Goal: Task Accomplishment & Management: Use online tool/utility

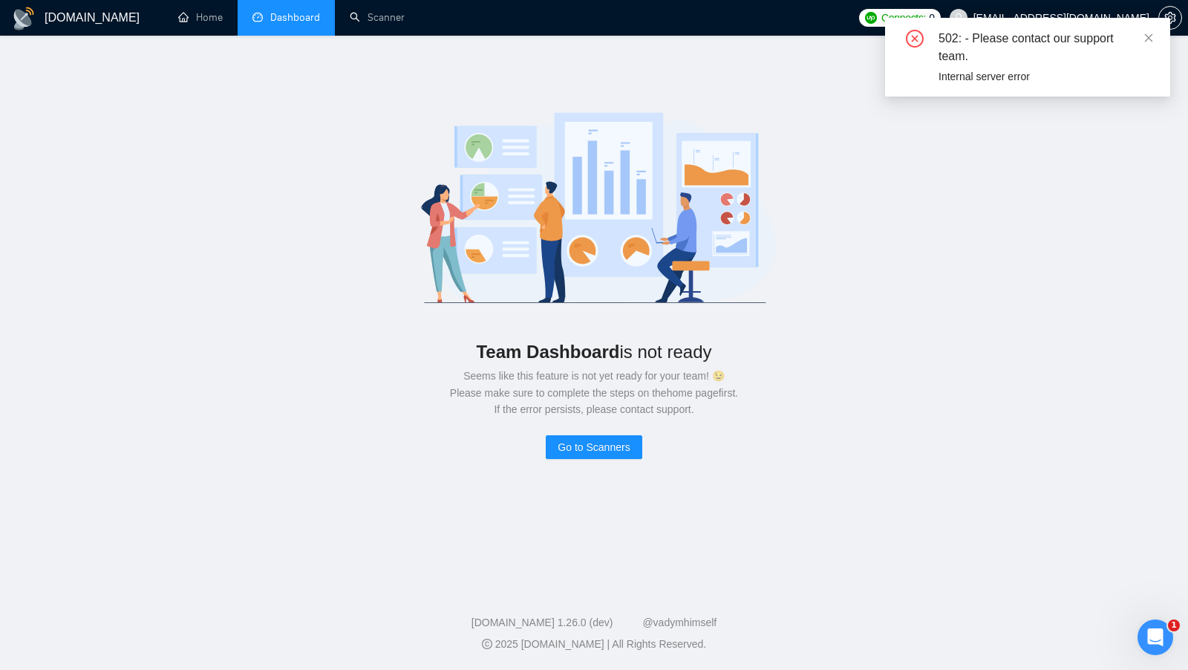
click at [1154, 37] on div "502: - Please contact our support team. Internal server error" at bounding box center [1027, 57] width 285 height 79
click at [1154, 38] on div "502: - Please contact our support team. Internal server error" at bounding box center [1027, 57] width 285 height 79
click at [1146, 38] on icon "close" at bounding box center [1148, 38] width 10 height 10
click at [189, 16] on link "Home" at bounding box center [200, 17] width 45 height 13
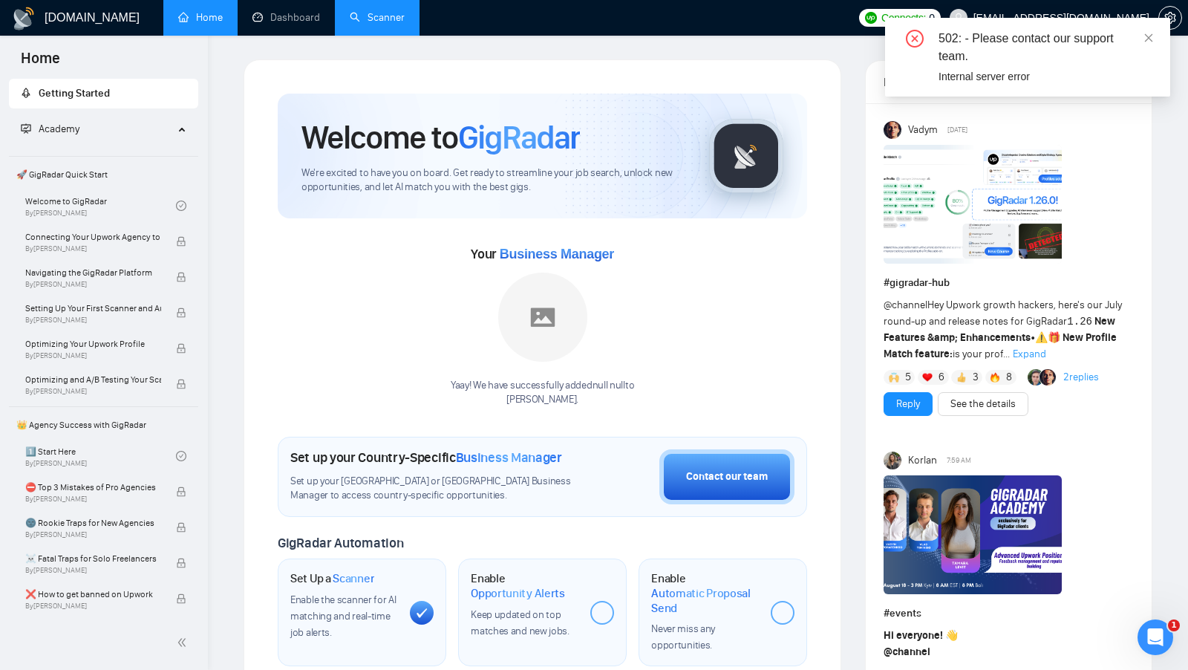
click at [384, 24] on link "Scanner" at bounding box center [377, 17] width 55 height 13
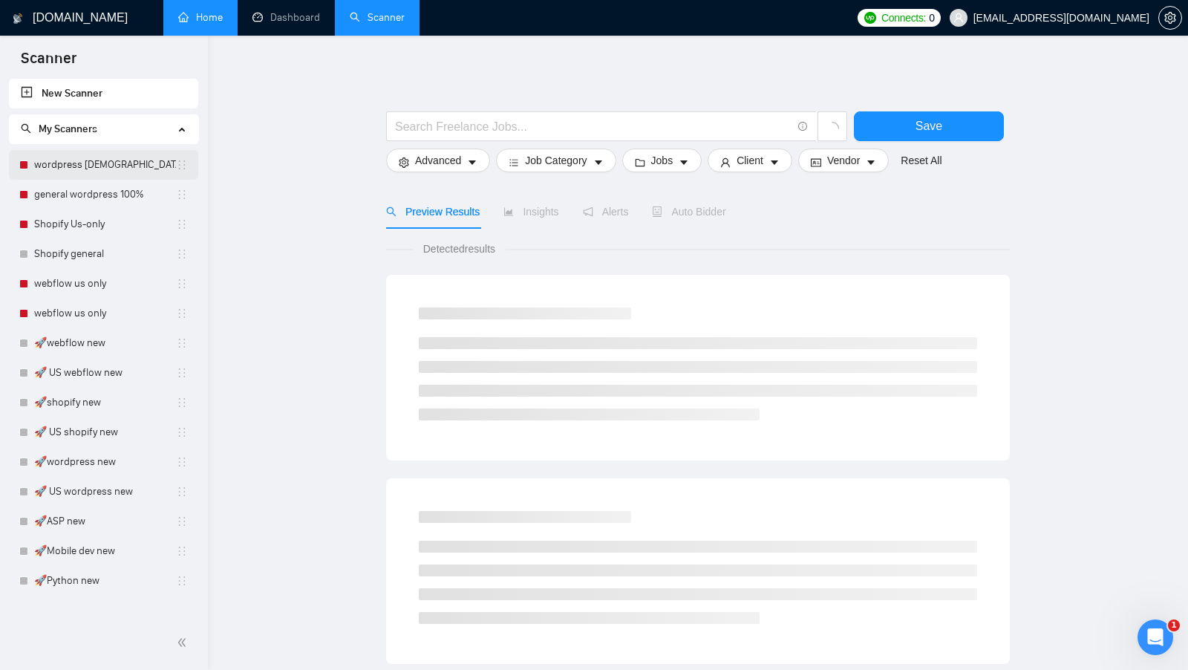
click at [117, 173] on link "wordpress [DEMOGRAPHIC_DATA]-only 100%" at bounding box center [105, 165] width 142 height 30
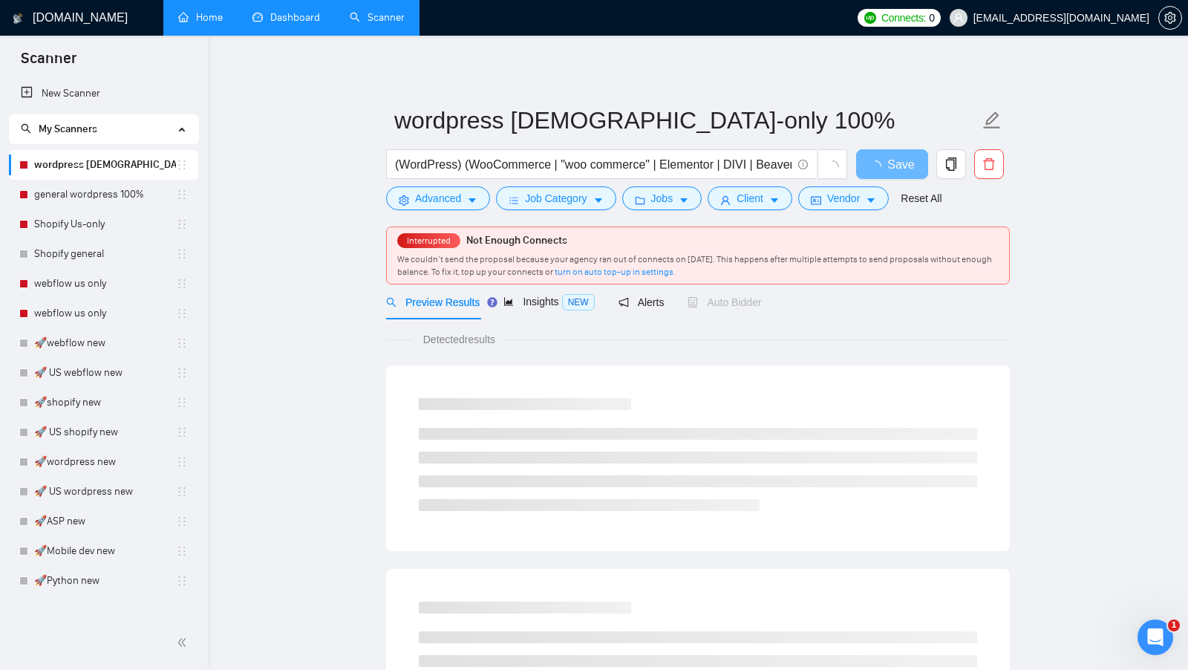
click at [290, 17] on link "Dashboard" at bounding box center [286, 17] width 68 height 13
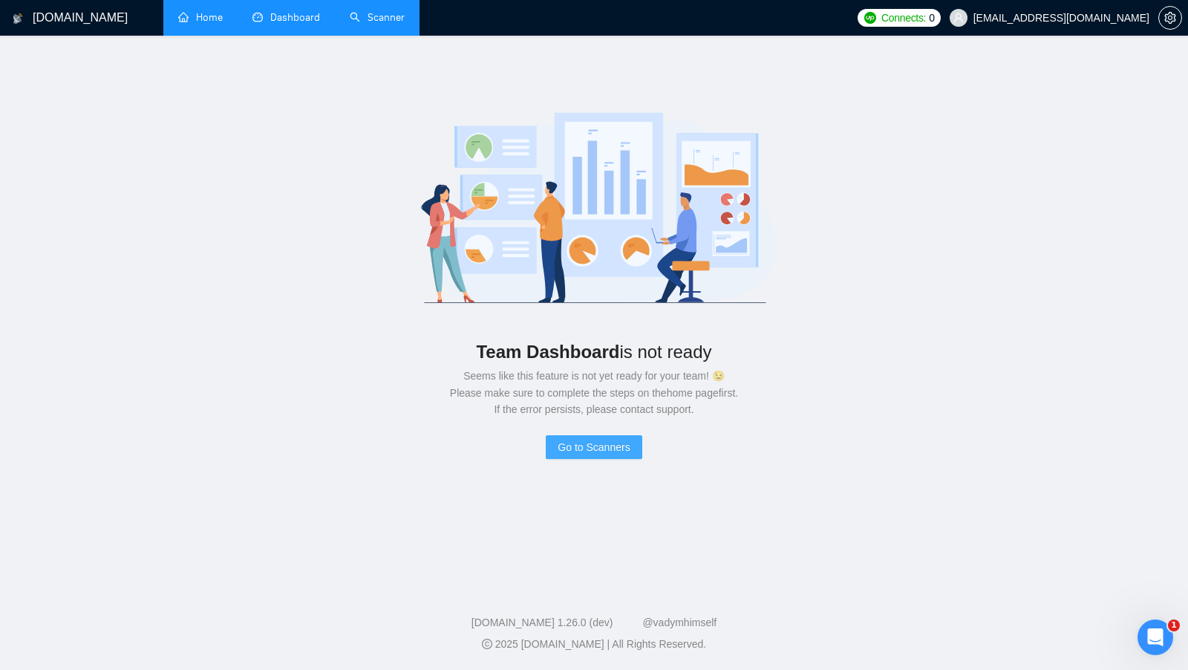
click at [593, 456] on button "Go to Scanners" at bounding box center [594, 447] width 96 height 24
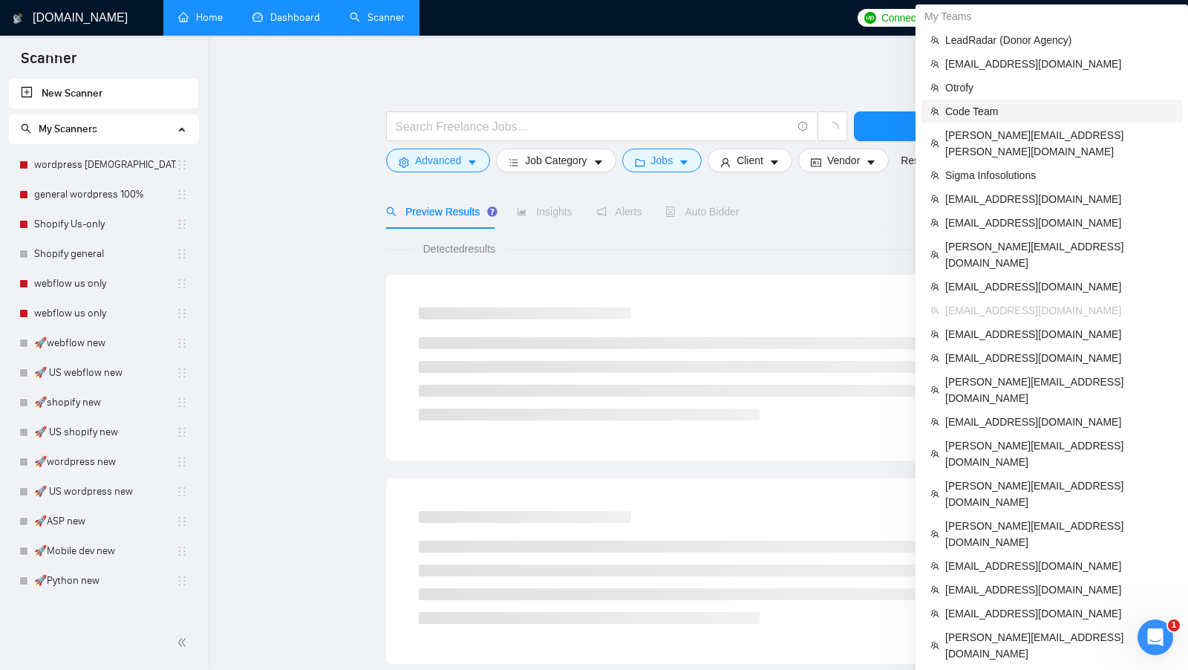
click at [1034, 107] on span "Code Team" at bounding box center [1059, 111] width 228 height 16
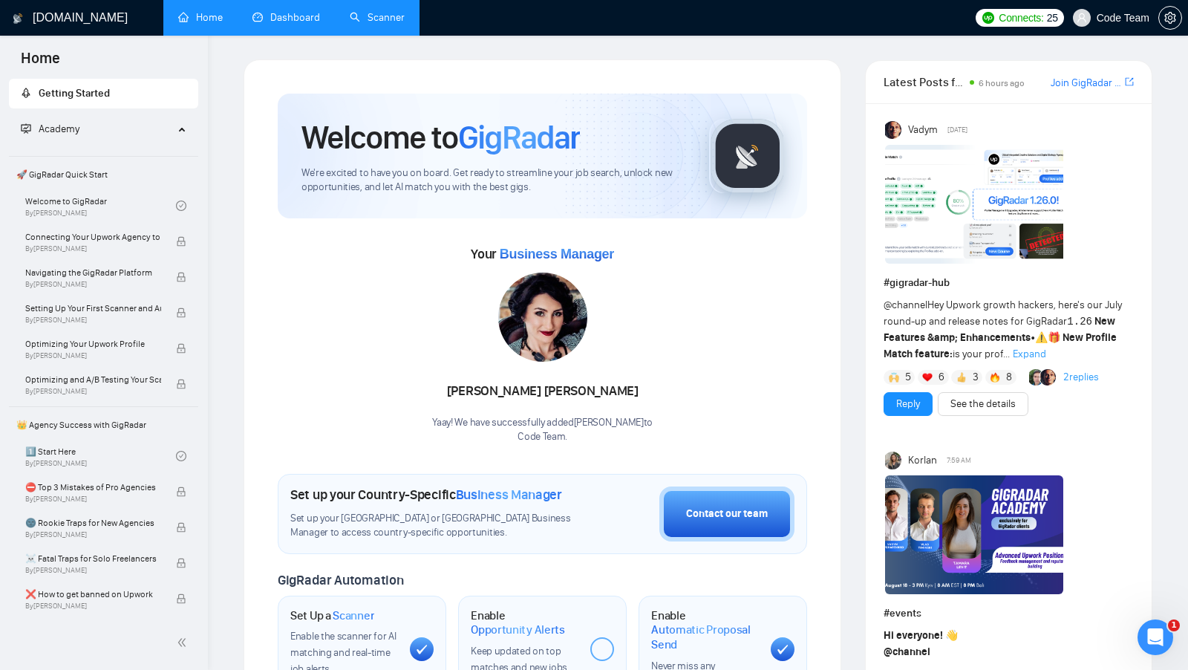
click at [618, 321] on div "[PERSON_NAME] Yaay! We have successfully added [PERSON_NAME] to Code Team ." at bounding box center [542, 357] width 221 height 171
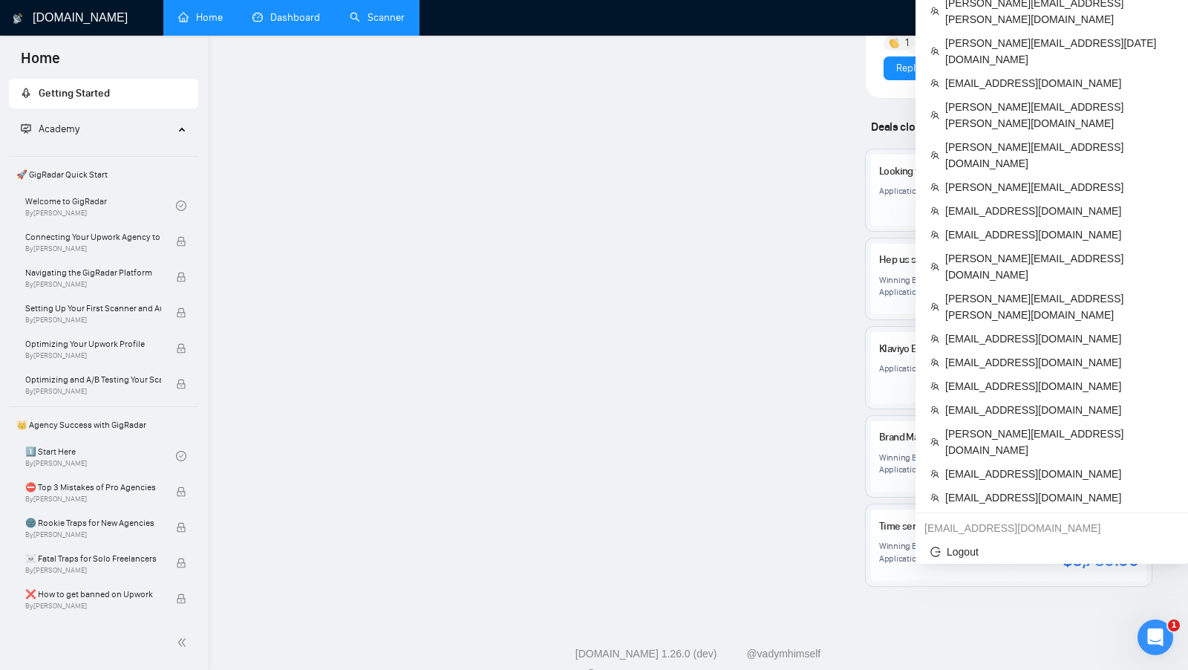
scroll to position [1164, 0]
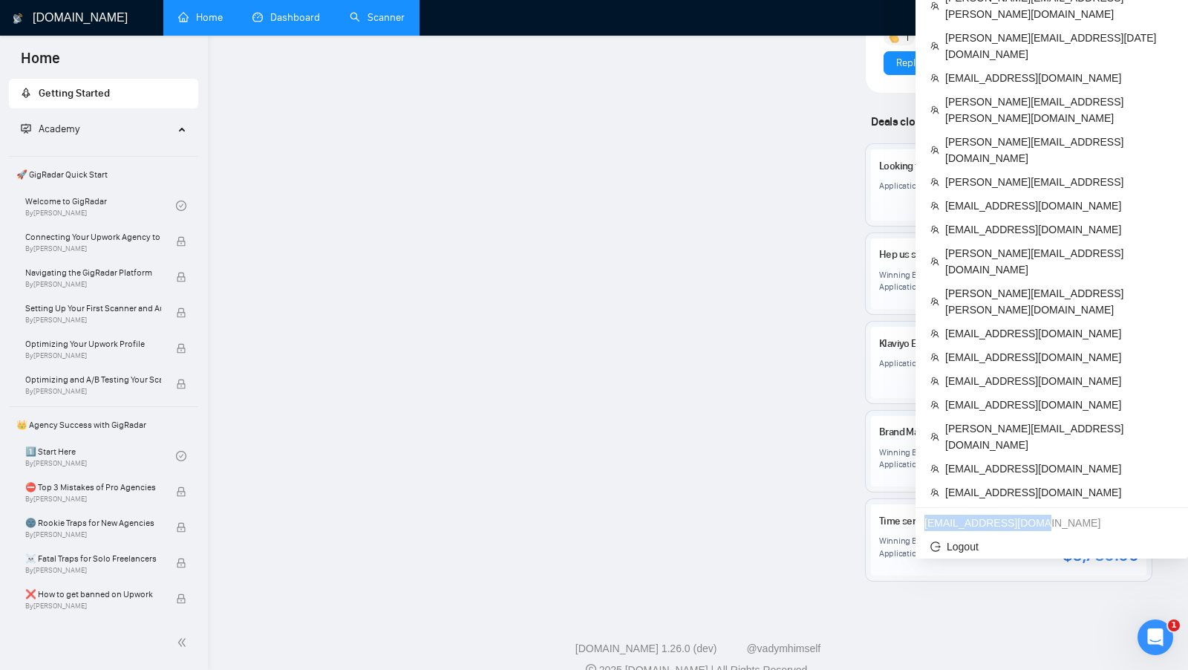
copy div "[EMAIL_ADDRESS][DOMAIN_NAME]"
drag, startPoint x: 1033, startPoint y: 232, endPoint x: 924, endPoint y: 232, distance: 108.4
click at [924, 511] on div "[EMAIL_ADDRESS][DOMAIN_NAME]" at bounding box center [1051, 523] width 272 height 24
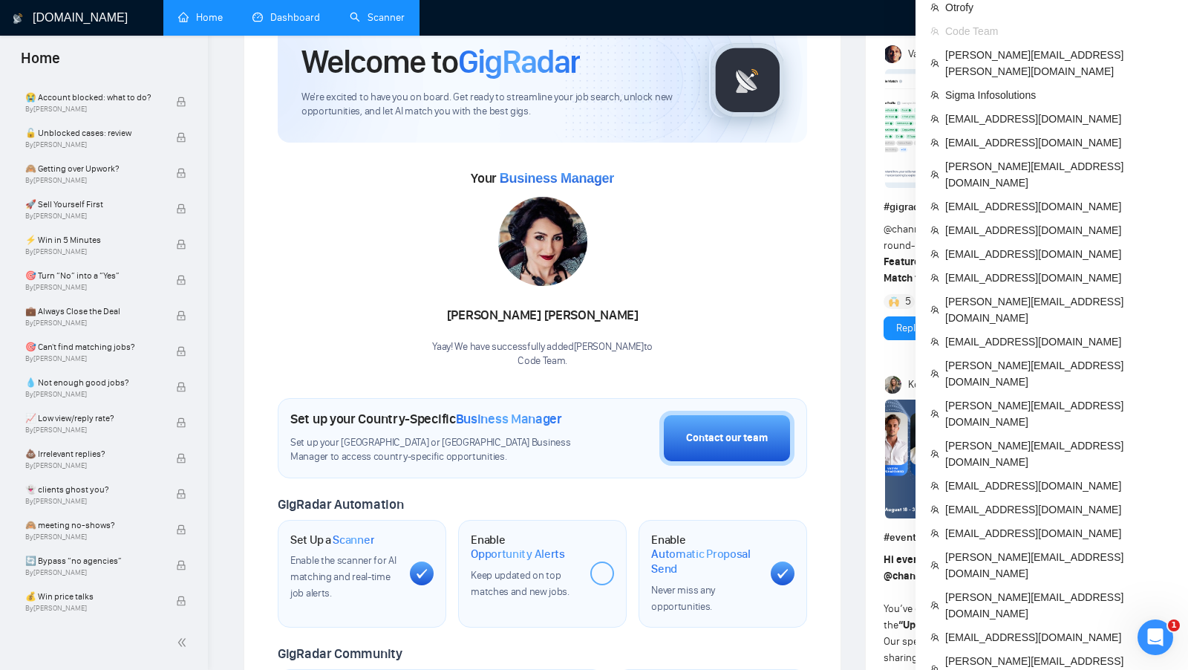
scroll to position [0, 0]
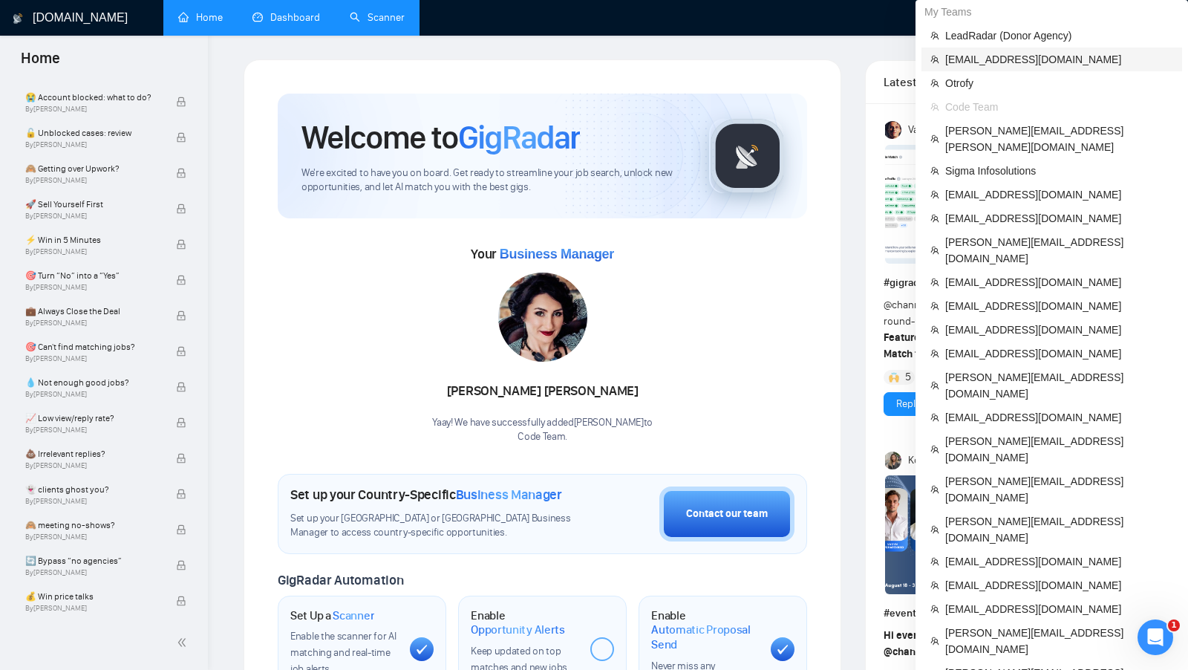
click at [1036, 65] on span "[EMAIL_ADDRESS][DOMAIN_NAME]" at bounding box center [1059, 59] width 228 height 16
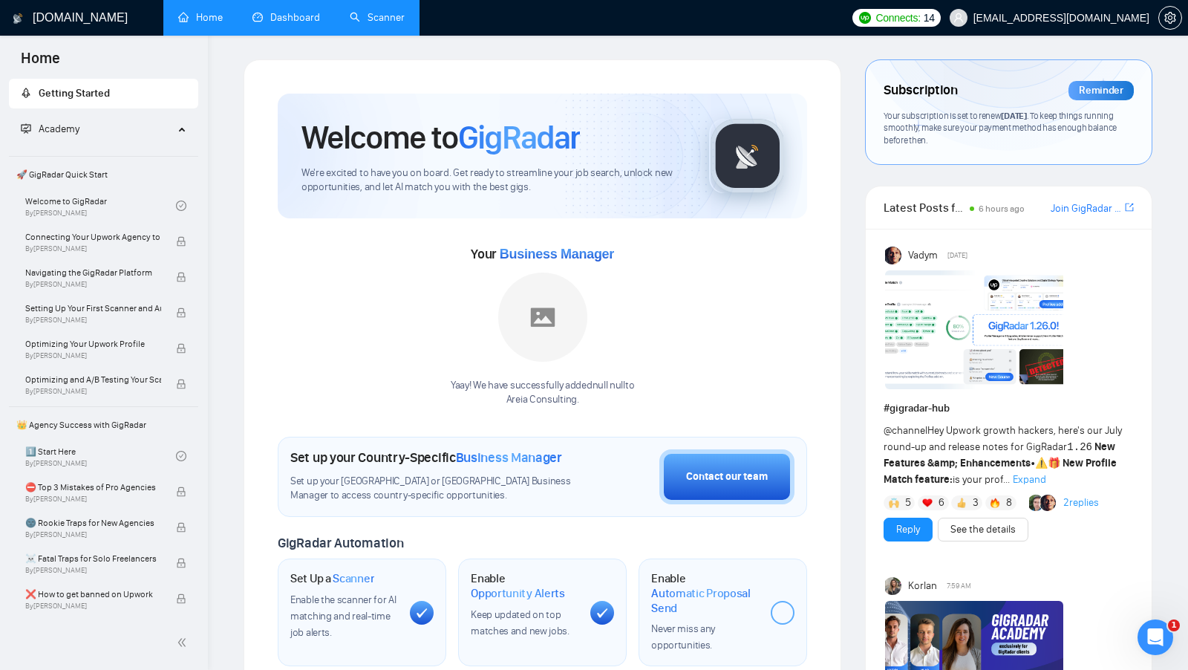
click at [307, 11] on link "Dashboard" at bounding box center [286, 17] width 68 height 13
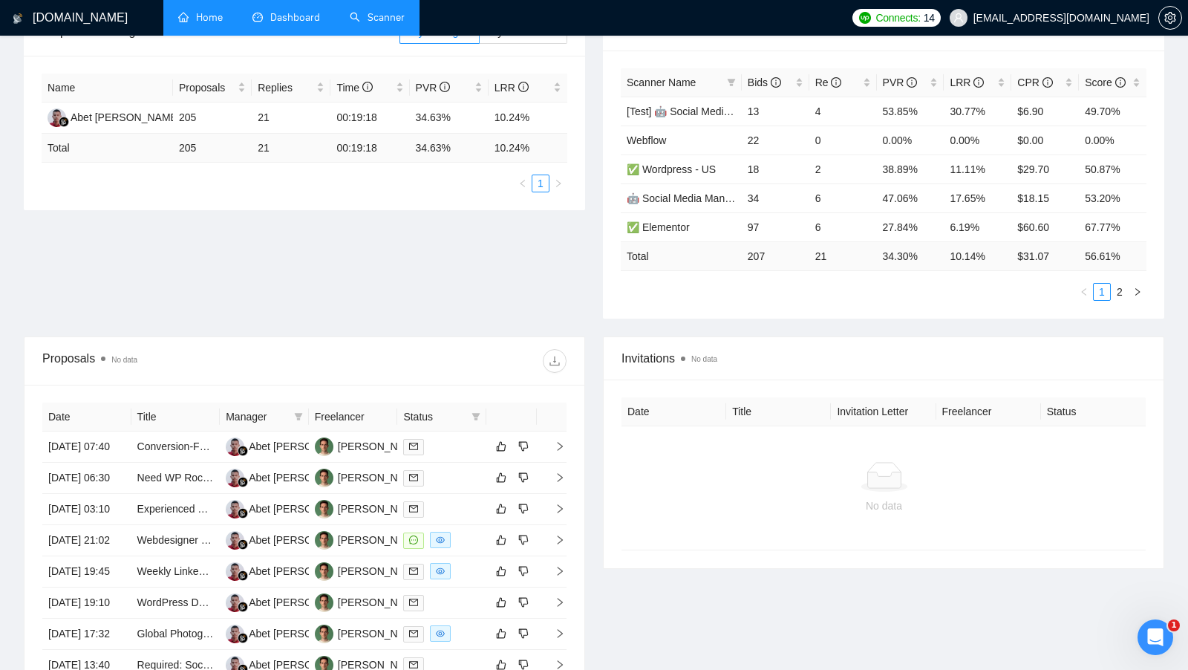
scroll to position [254, 0]
click at [476, 555] on td at bounding box center [441, 539] width 89 height 31
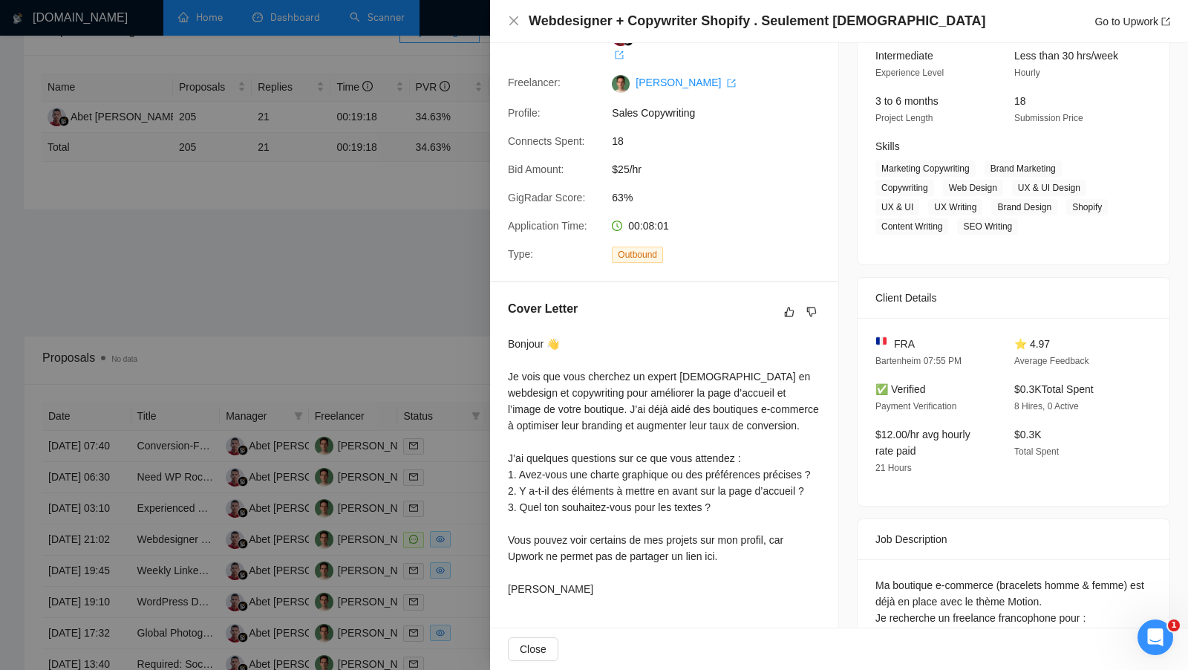
scroll to position [197, 0]
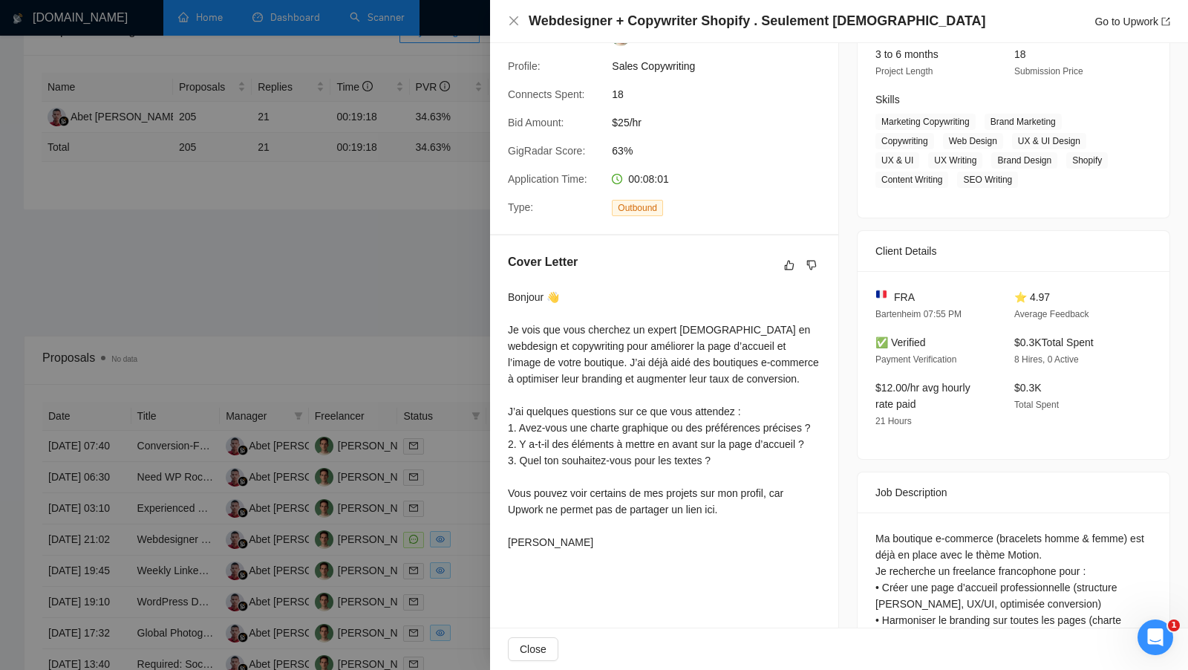
click at [419, 316] on div at bounding box center [594, 335] width 1188 height 670
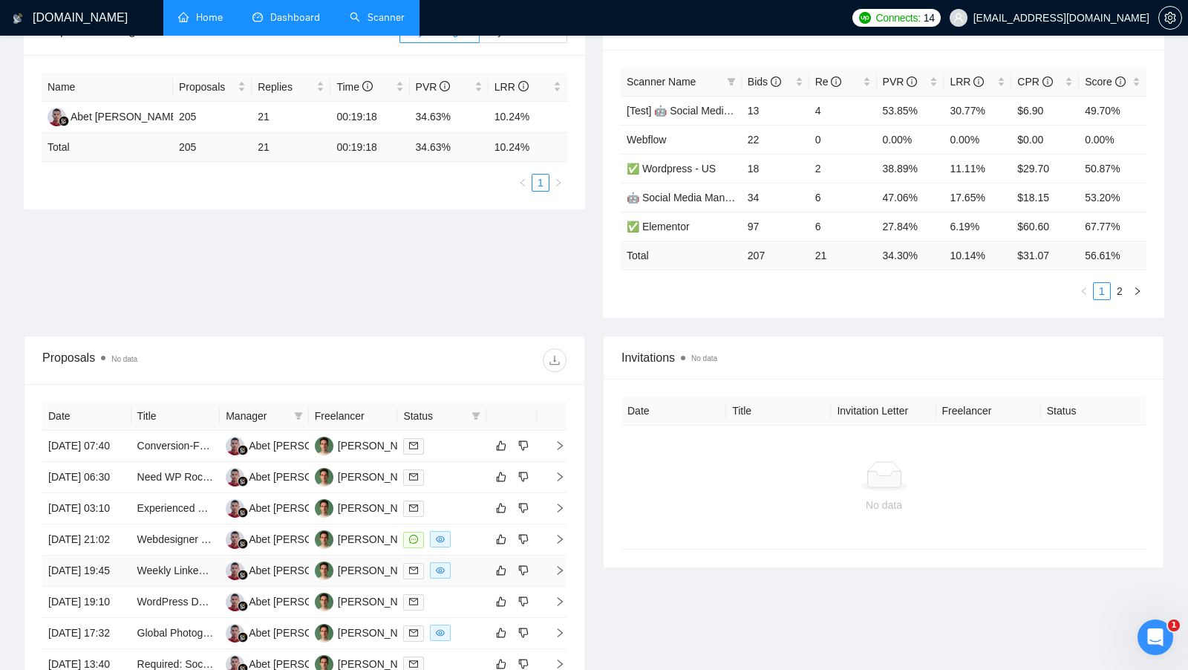
click at [476, 587] on td at bounding box center [441, 570] width 89 height 31
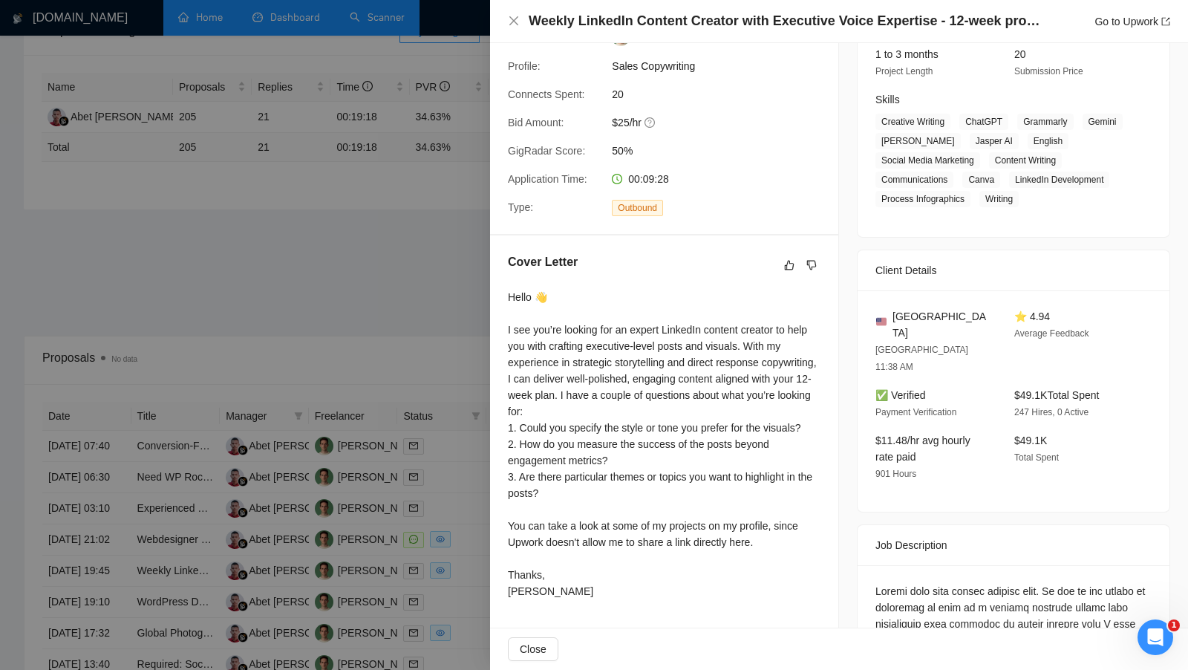
click at [457, 532] on div at bounding box center [594, 335] width 1188 height 670
